Goal: Use online tool/utility: Utilize a website feature to perform a specific function

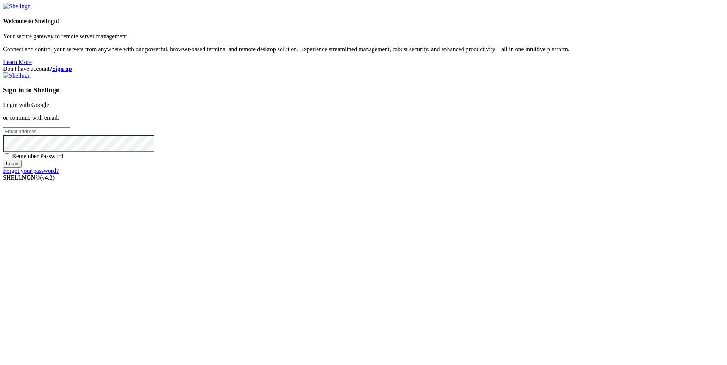
type input "[PERSON_NAME][EMAIL_ADDRESS][DOMAIN_NAME]"
click at [22, 167] on input "Login" at bounding box center [12, 163] width 19 height 8
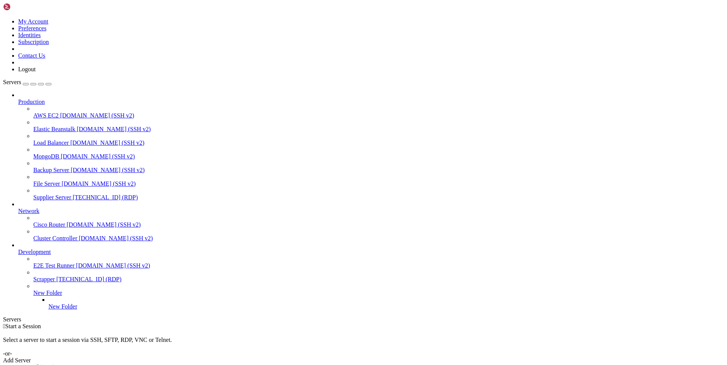
click at [57, 194] on span "Supplier Server" at bounding box center [52, 197] width 38 height 6
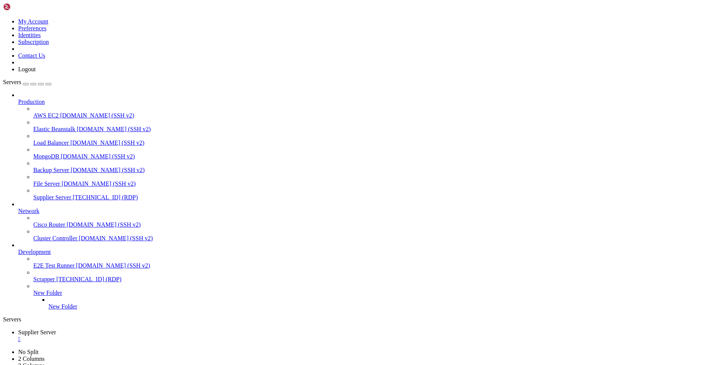
drag, startPoint x: 522, startPoint y: 515, endPoint x: 456, endPoint y: 493, distance: 70.2
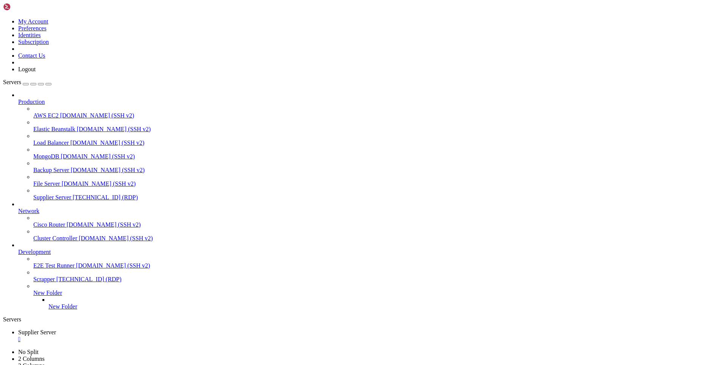
drag, startPoint x: 251, startPoint y: 593, endPoint x: 200, endPoint y: 596, distance: 51.2
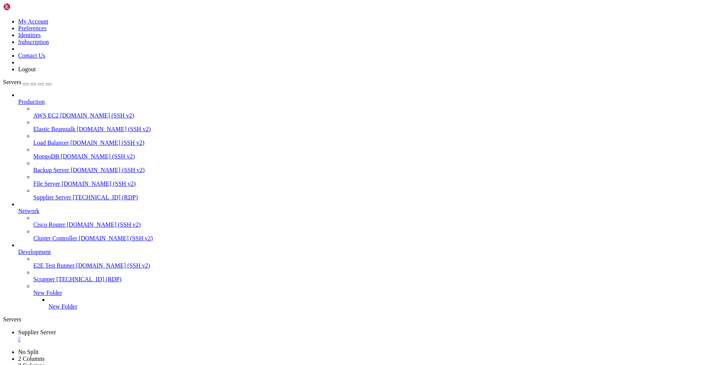
click at [154, 329] on link "Supplier Server " at bounding box center [371, 336] width 706 height 14
click at [152, 335] on div "" at bounding box center [371, 338] width 706 height 7
